Goal: Find specific page/section: Find specific page/section

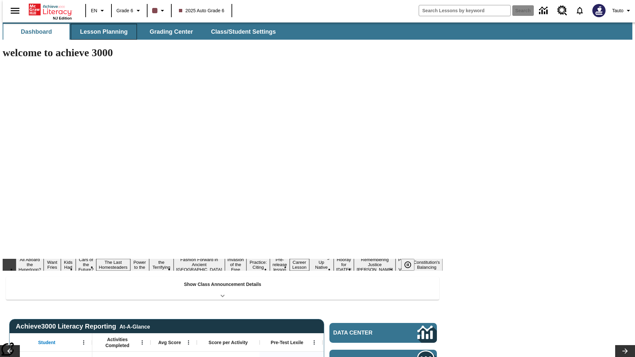
click at [101, 32] on span "Lesson Planning" at bounding box center [104, 32] width 48 height 8
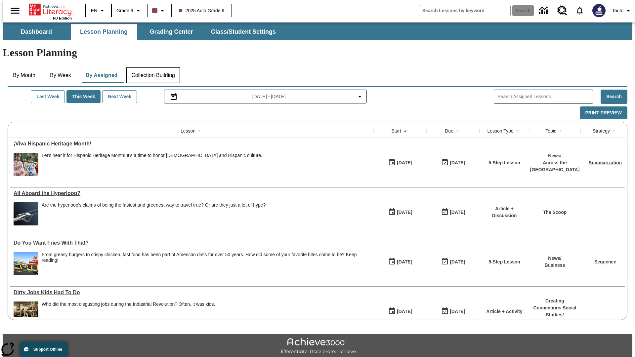
click at [153, 68] on button "Collection Building" at bounding box center [153, 76] width 54 height 16
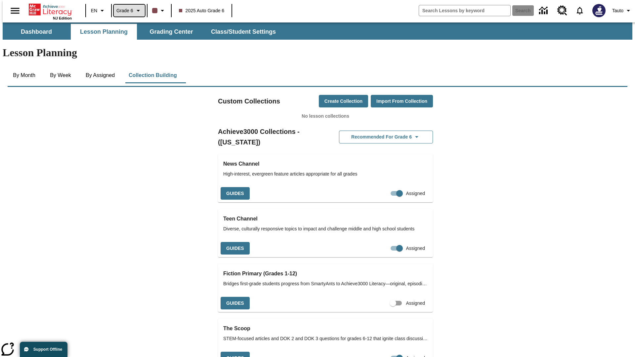
click at [127, 11] on span "Grade 6" at bounding box center [124, 10] width 17 height 7
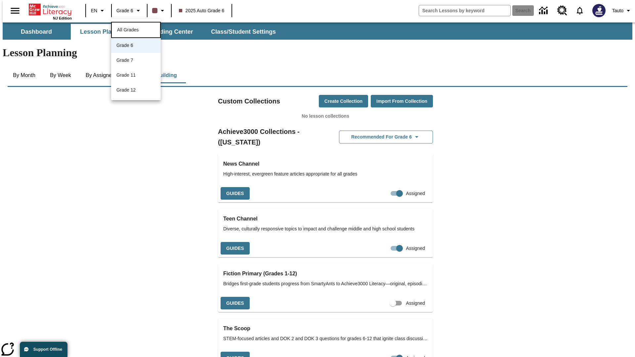
click at [136, 29] on span "All Grades" at bounding box center [128, 29] width 22 height 5
